Goal: Task Accomplishment & Management: Complete application form

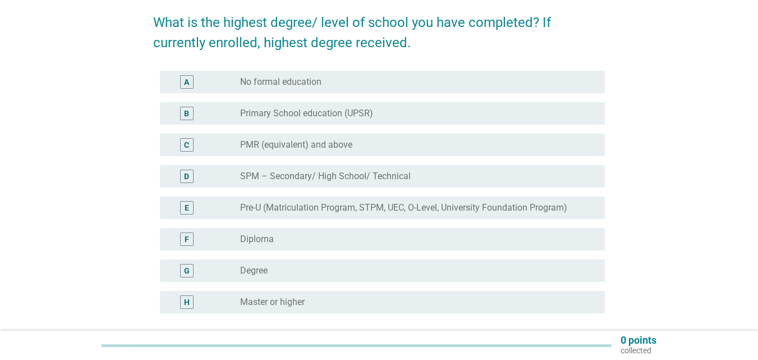
scroll to position [112, 0]
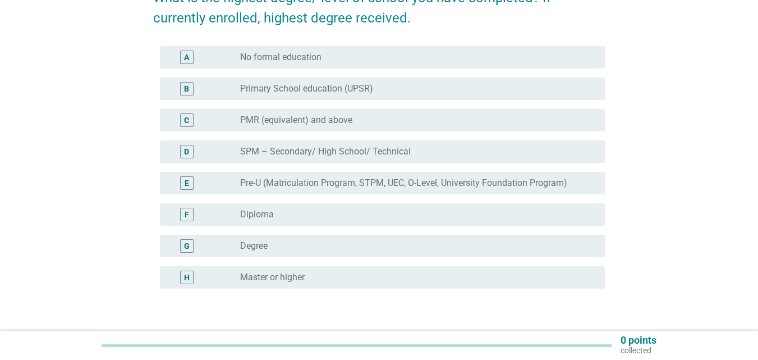
click at [291, 255] on div "G radio_button_unchecked Degree" at bounding box center [382, 246] width 445 height 22
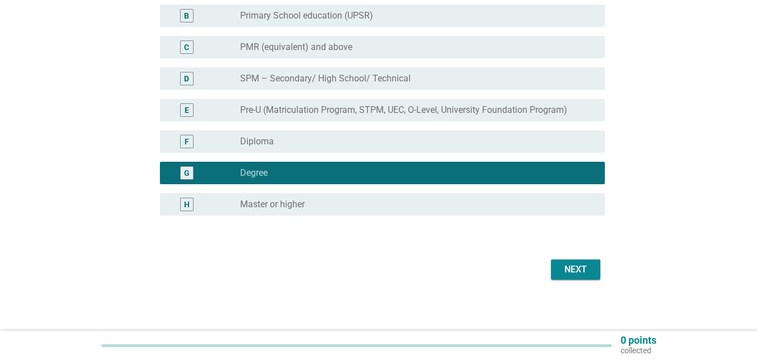
scroll to position [188, 0]
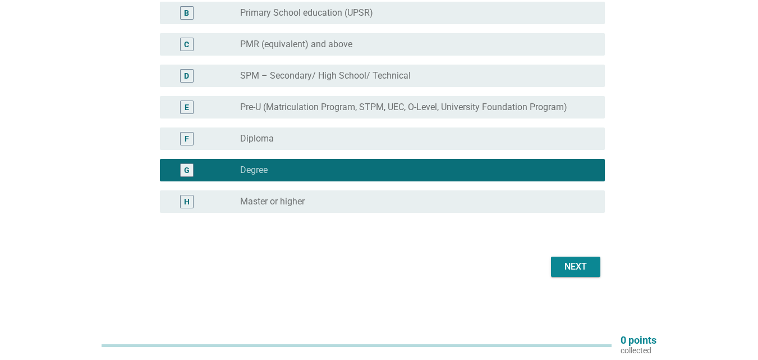
click at [567, 266] on div "Next" at bounding box center [575, 266] width 31 height 13
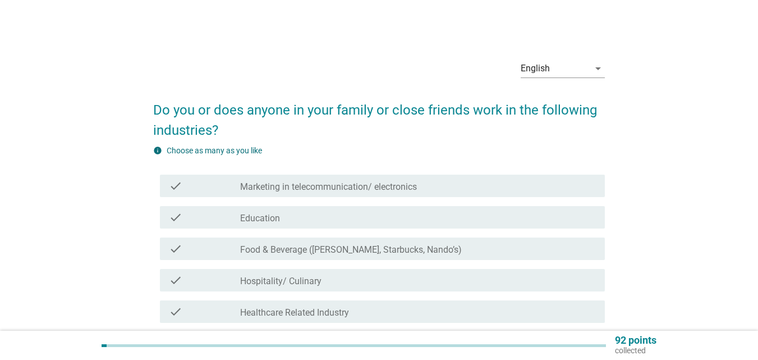
scroll to position [56, 0]
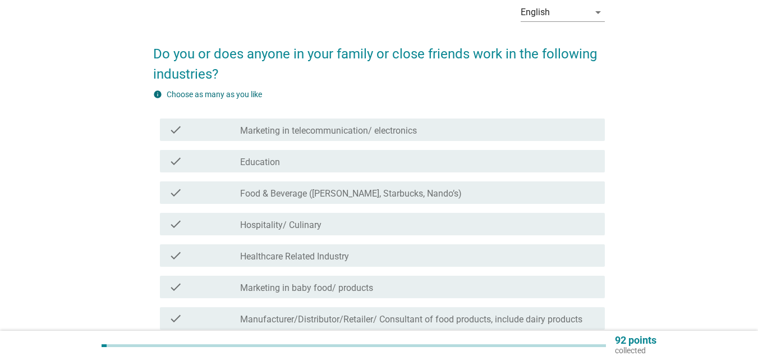
click at [314, 135] on label "Marketing in telecommunication/ electronics" at bounding box center [328, 130] width 177 height 11
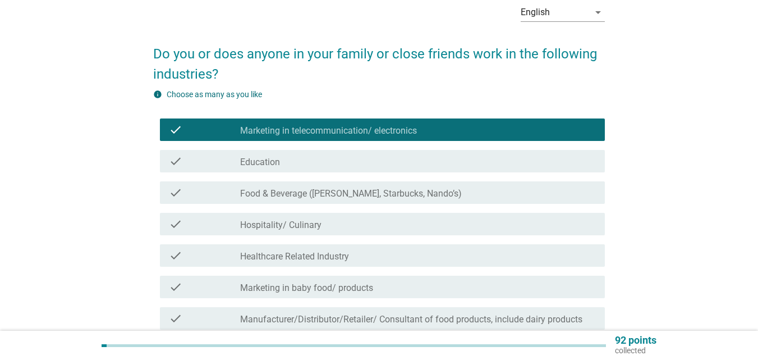
click at [316, 188] on label "Food & Beverage ([PERSON_NAME], Starbucks, Nando’s)" at bounding box center [351, 193] width 222 height 11
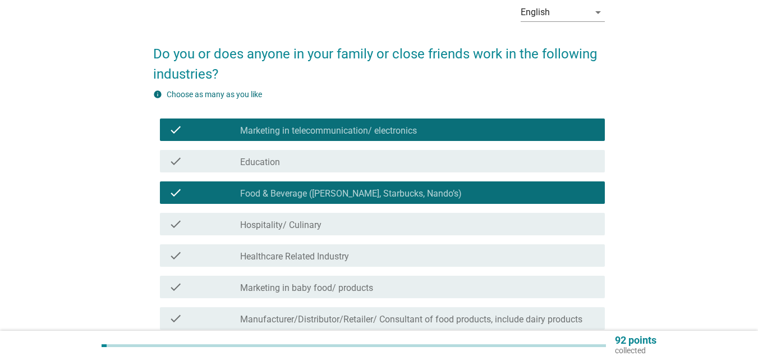
click at [315, 259] on label "Healthcare Related Industry" at bounding box center [294, 256] width 109 height 11
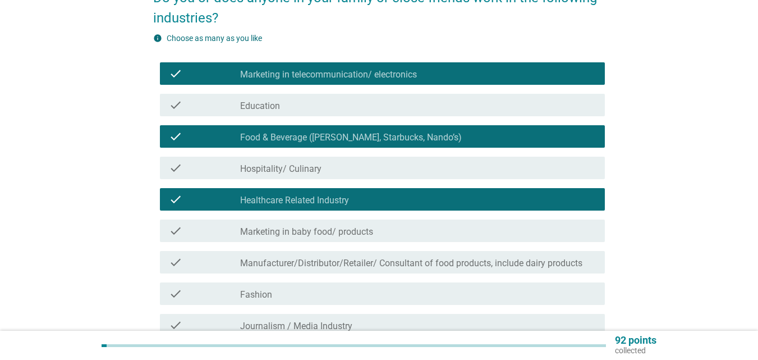
scroll to position [168, 0]
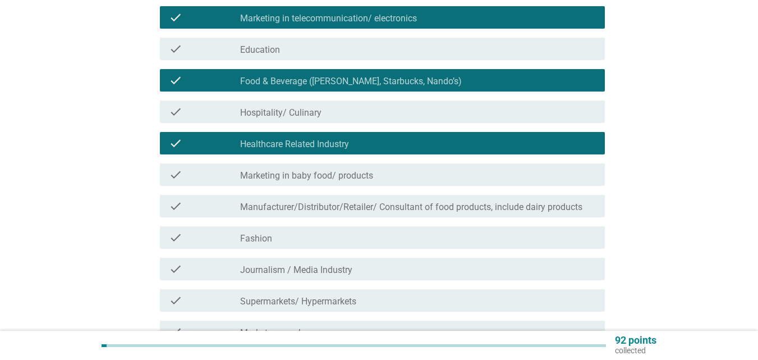
click at [306, 207] on label "Manufacturer/Distributor/Retailer/ Consultant of food products, include dairy p…" at bounding box center [411, 207] width 342 height 11
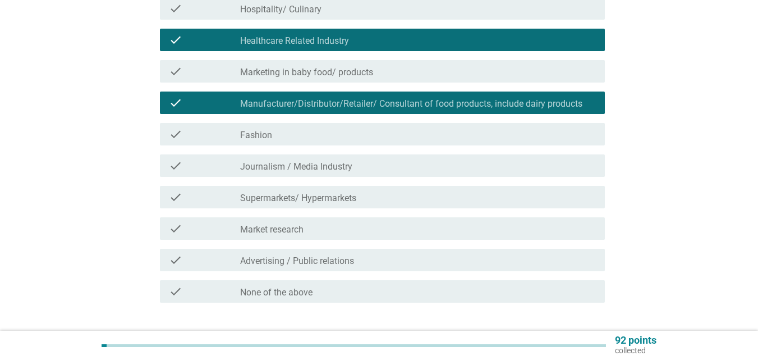
scroll to position [281, 0]
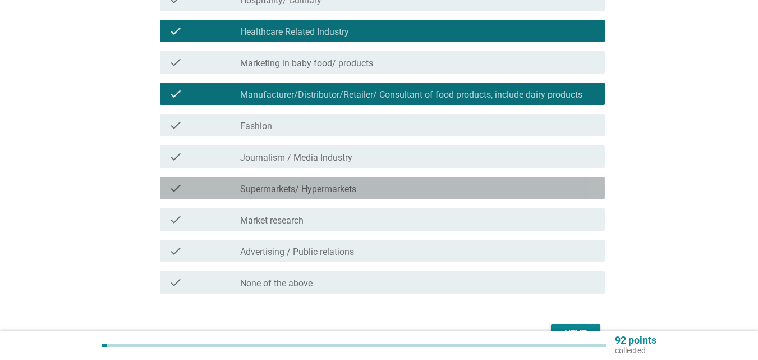
click at [344, 186] on label "Supermarkets/ Hypermarkets" at bounding box center [298, 189] width 116 height 11
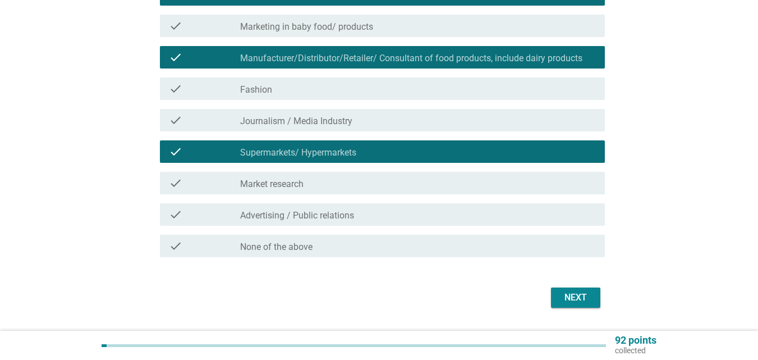
scroll to position [337, 0]
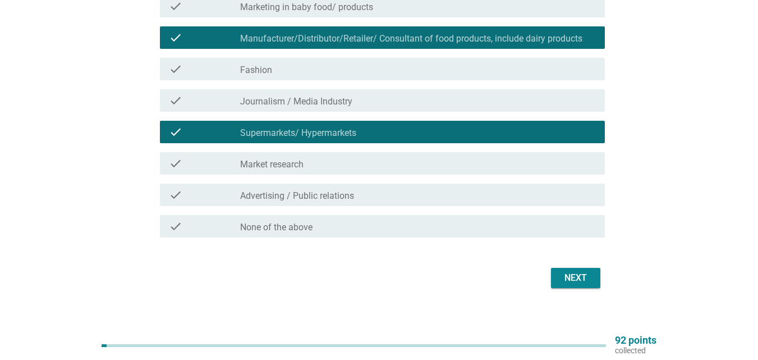
click at [586, 294] on div "English arrow_drop_down Do you or does anyone in your family or close friends w…" at bounding box center [379, 3] width 470 height 596
click at [587, 279] on div "Next" at bounding box center [575, 277] width 31 height 13
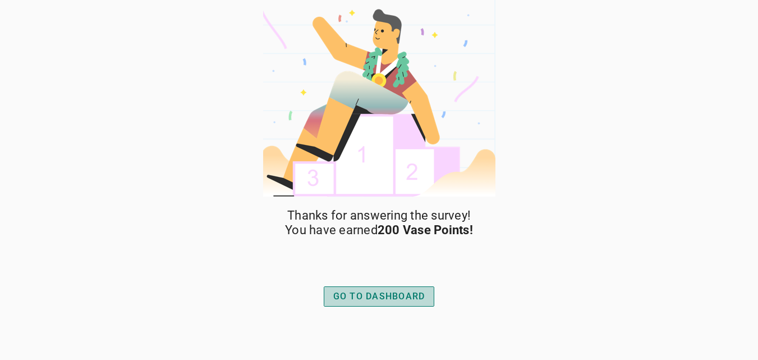
click at [416, 293] on div "GO TO DASHBOARD" at bounding box center [379, 296] width 92 height 13
